Goal: Transaction & Acquisition: Purchase product/service

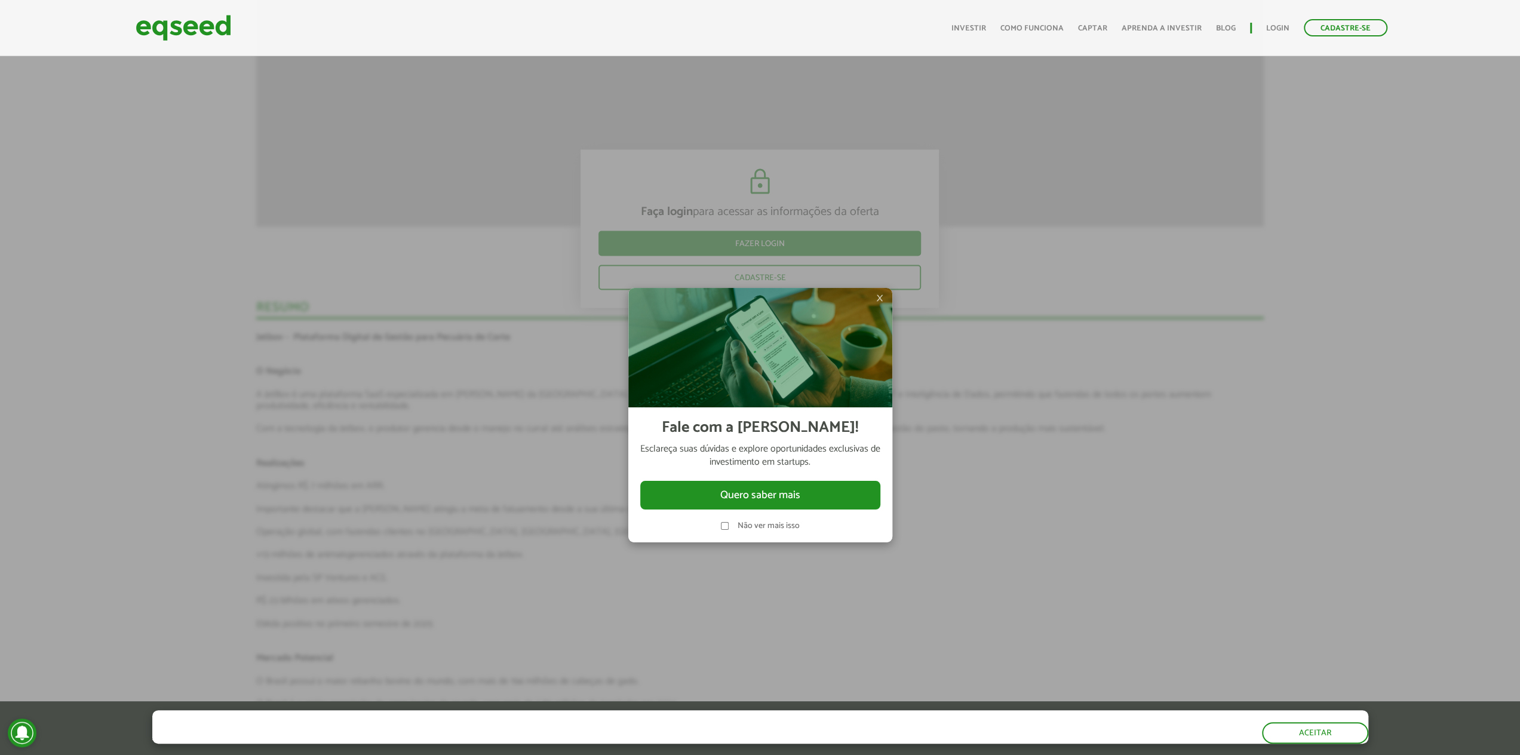
click at [879, 298] on span "×" at bounding box center [879, 298] width 7 height 14
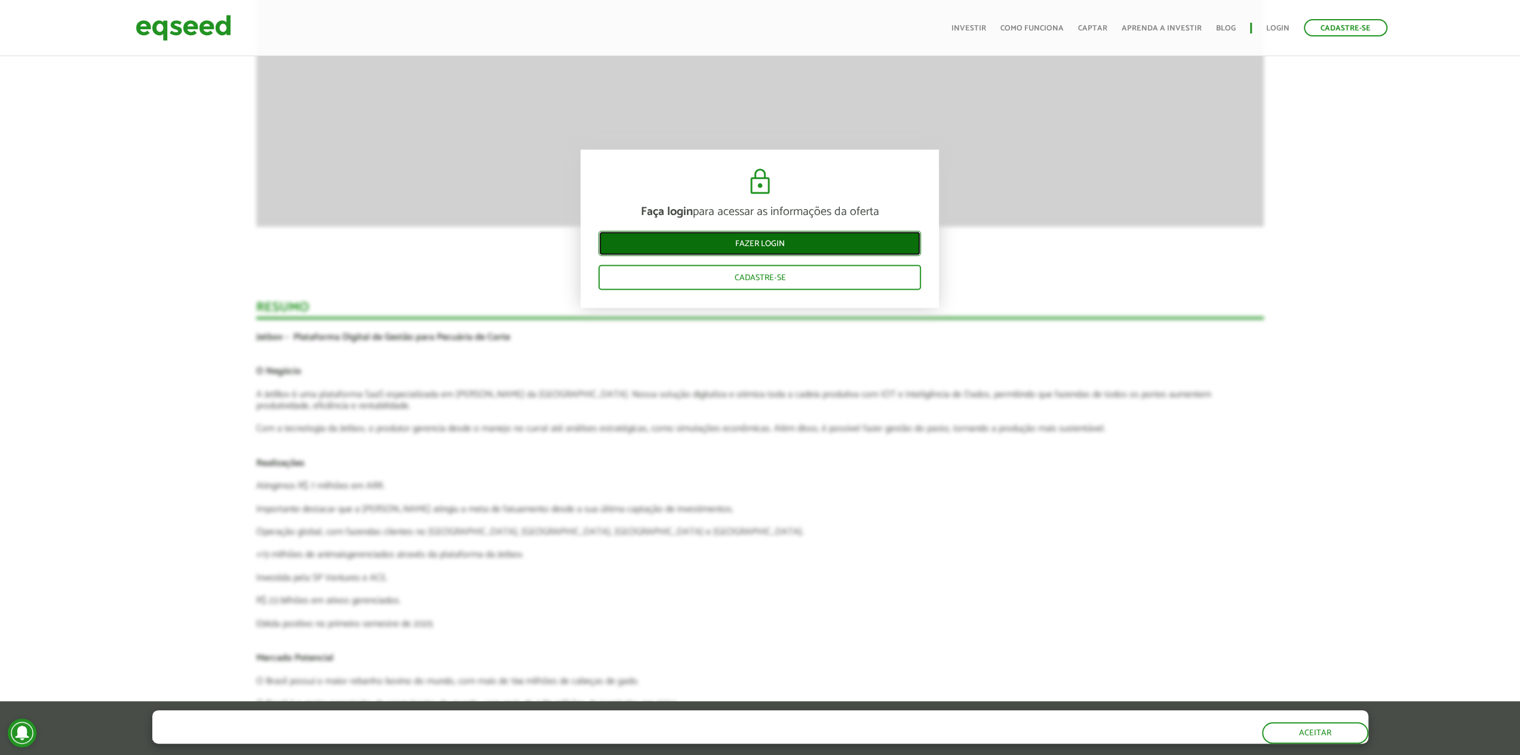
click at [756, 244] on link "Fazer login" at bounding box center [759, 243] width 322 height 25
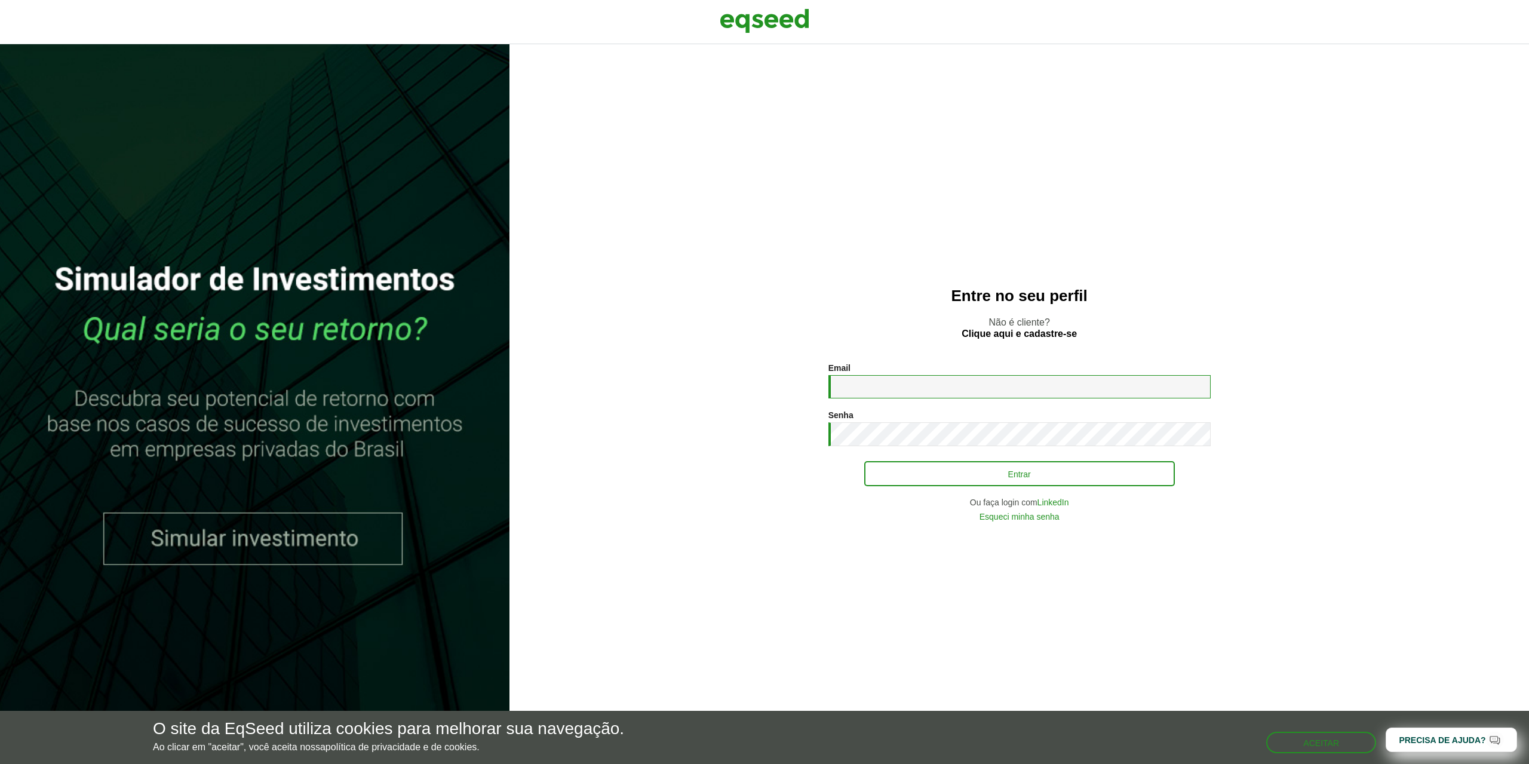
type input "**********"
click at [985, 475] on button "Entrar" at bounding box center [1019, 473] width 311 height 23
